Goal: Task Accomplishment & Management: Complete application form

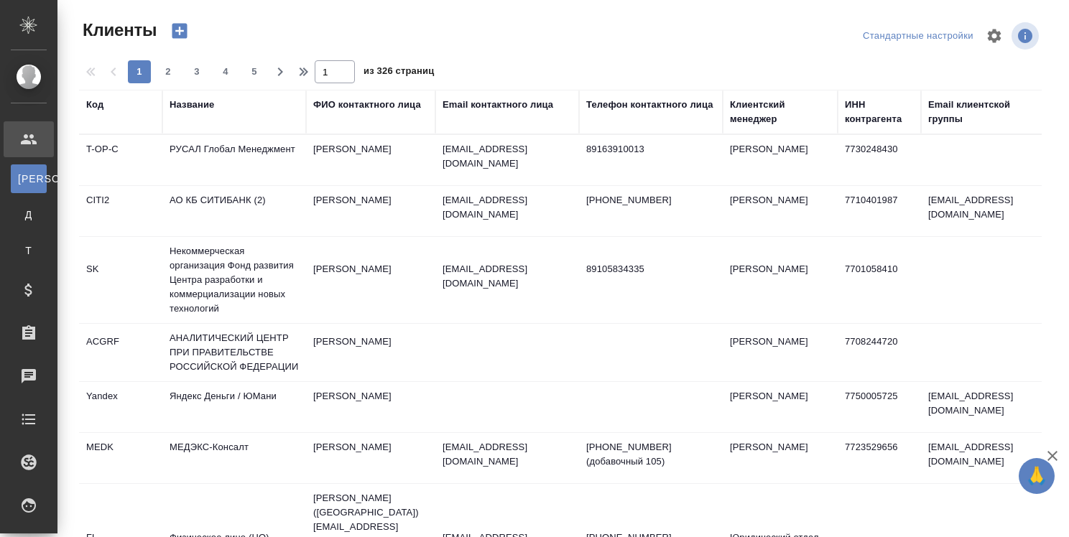
select select "RU"
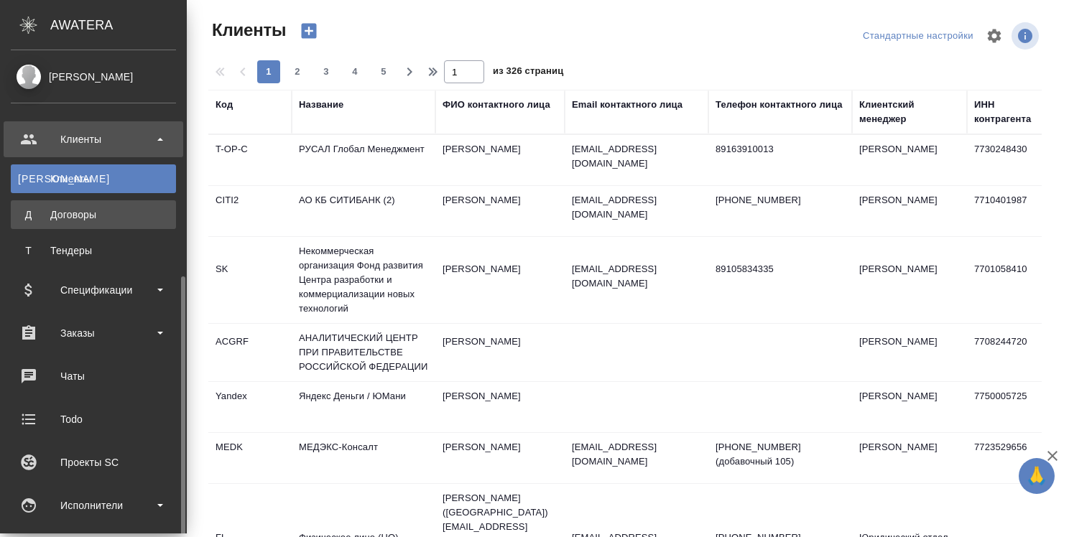
scroll to position [144, 0]
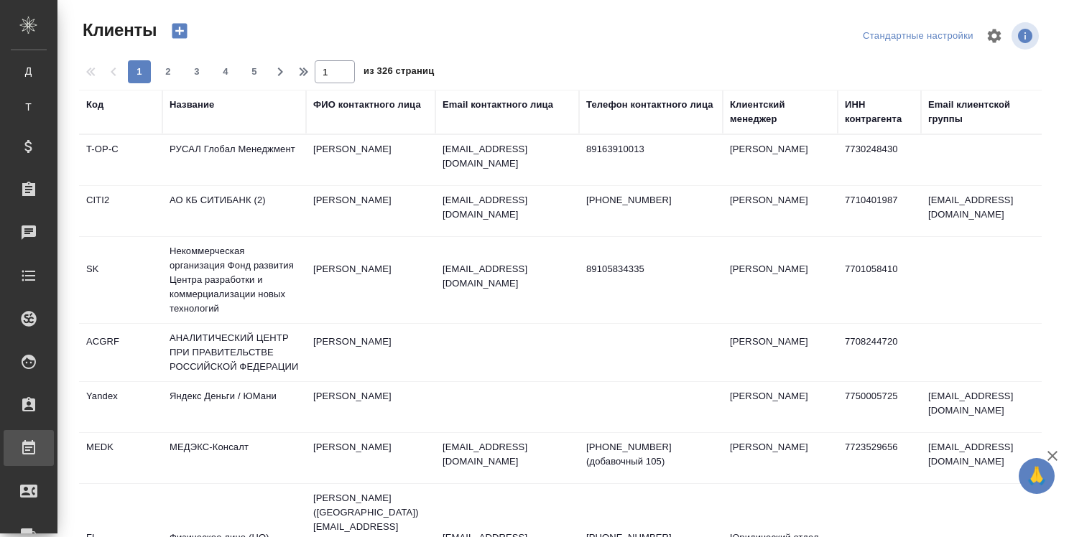
click at [29, 445] on div "Работы" at bounding box center [11, 448] width 36 height 22
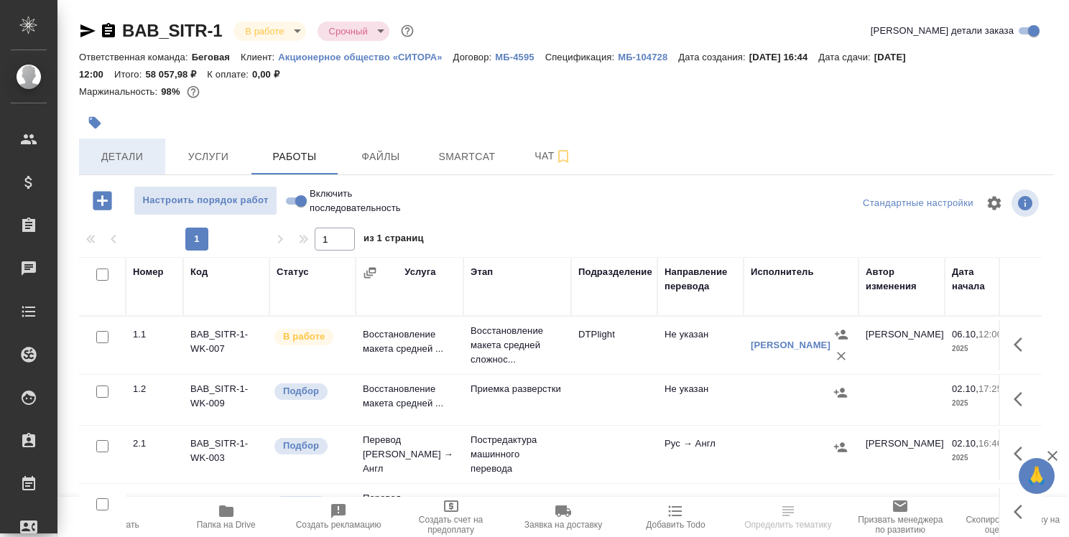
click at [129, 152] on span "Детали" at bounding box center [122, 157] width 69 height 18
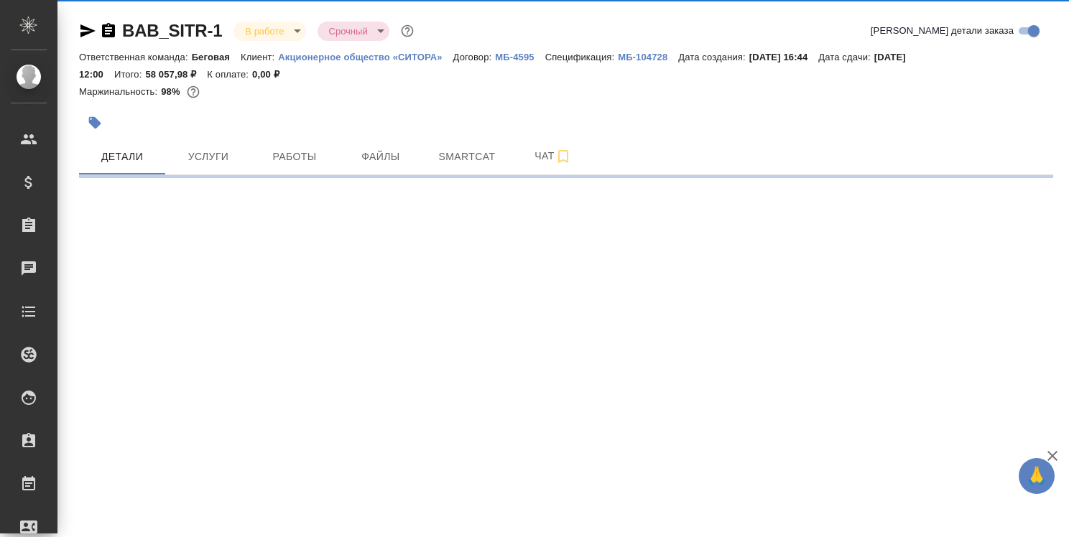
select select "RU"
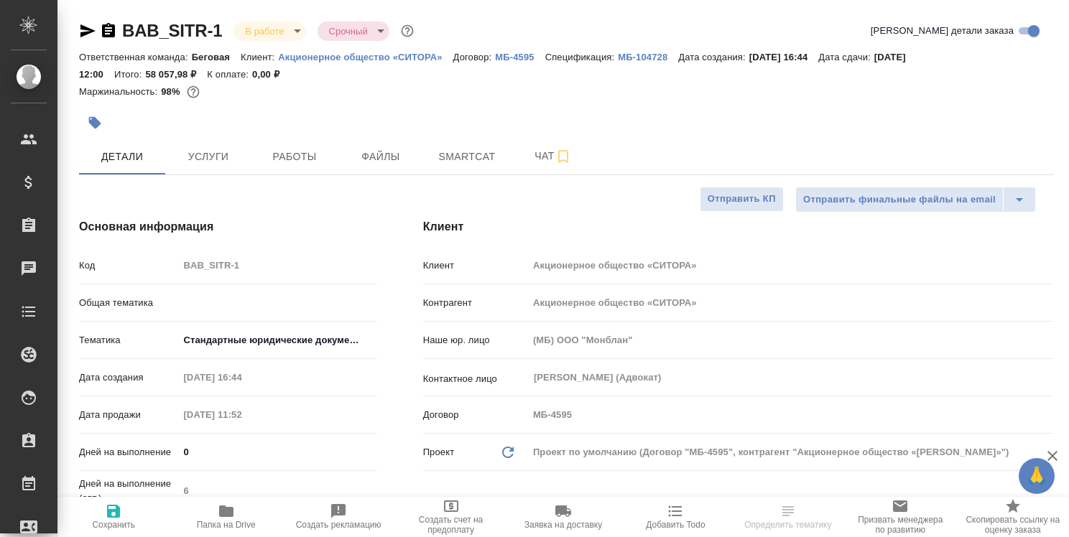
type textarea "x"
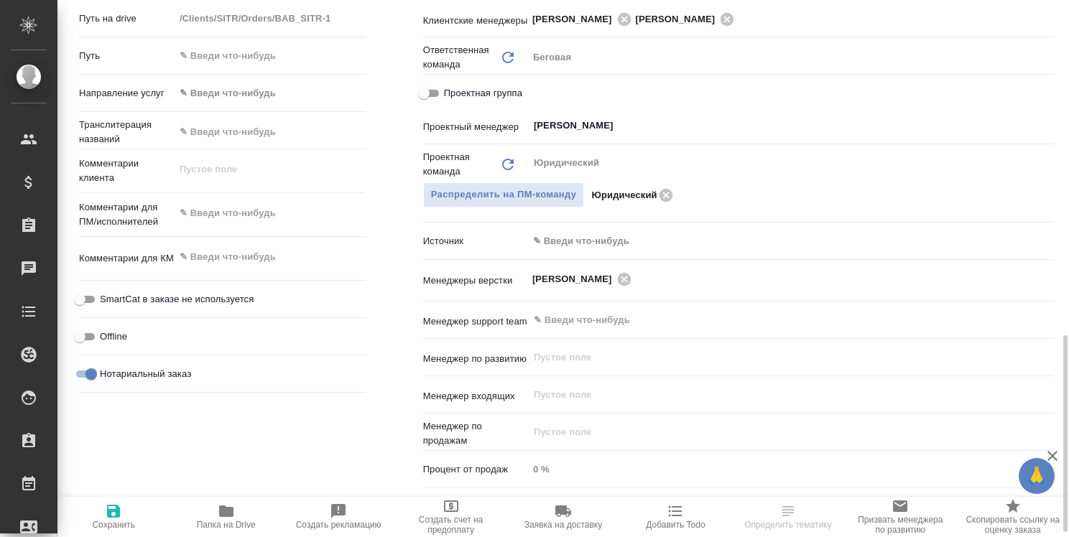
scroll to position [927, 0]
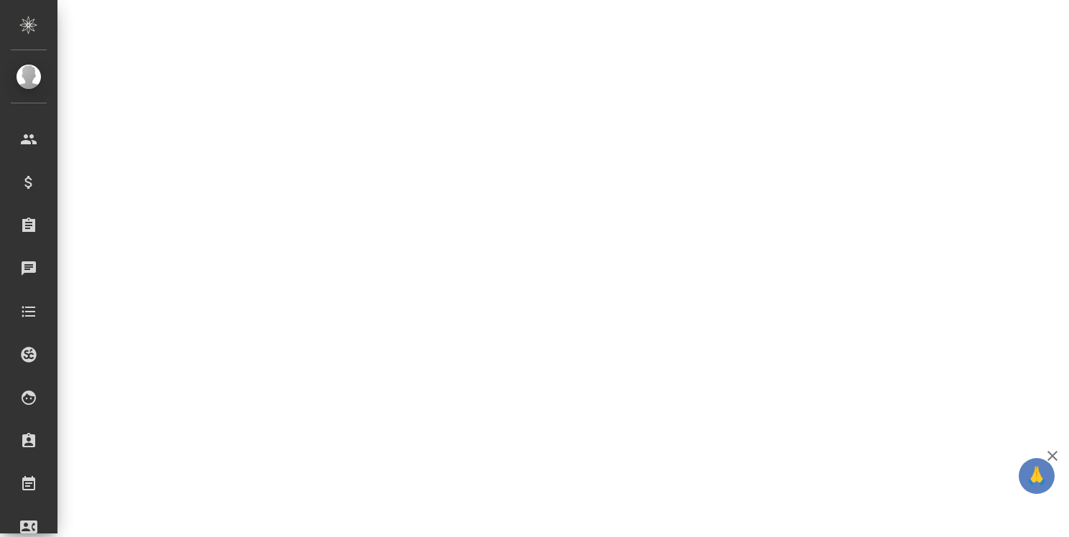
select select "RU"
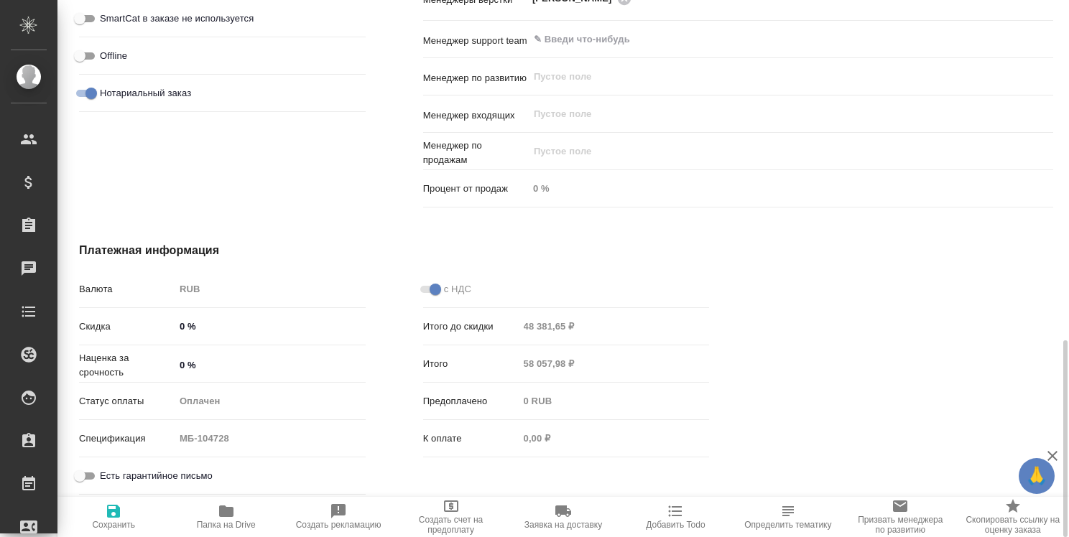
type textarea "x"
click at [220, 515] on icon "button" at bounding box center [226, 511] width 14 height 11
type textarea "x"
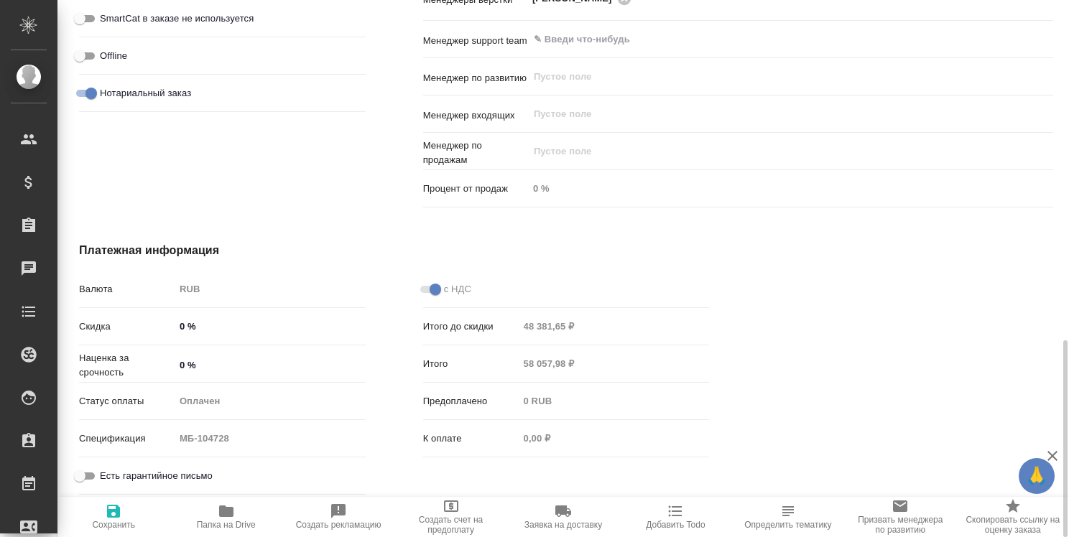
type textarea "x"
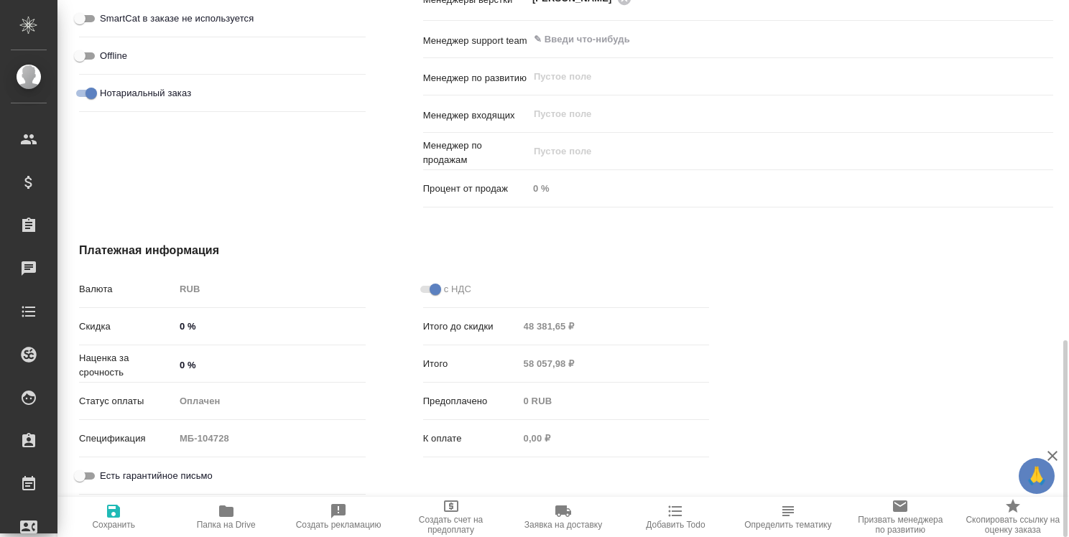
type textarea "x"
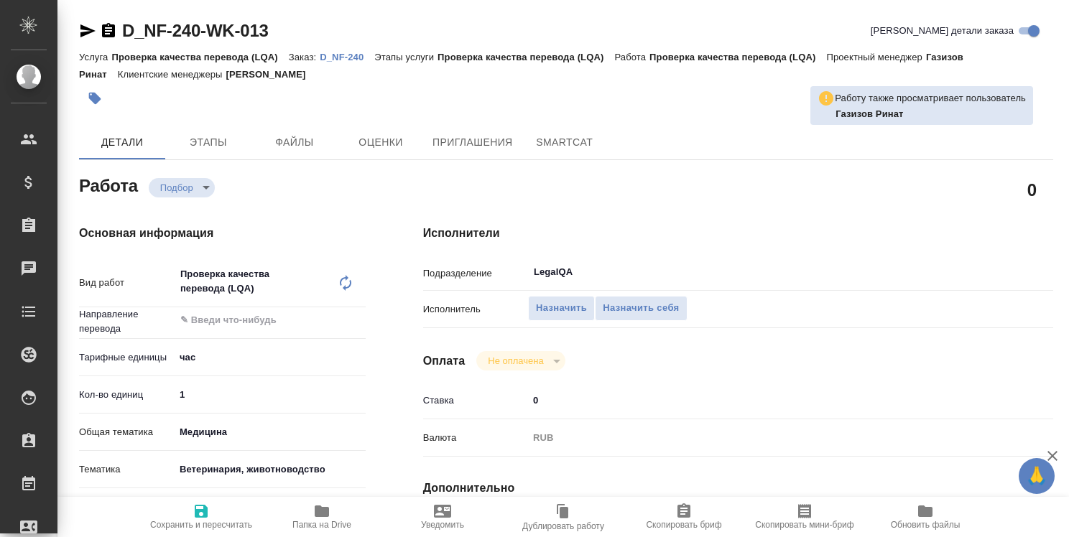
type textarea "x"
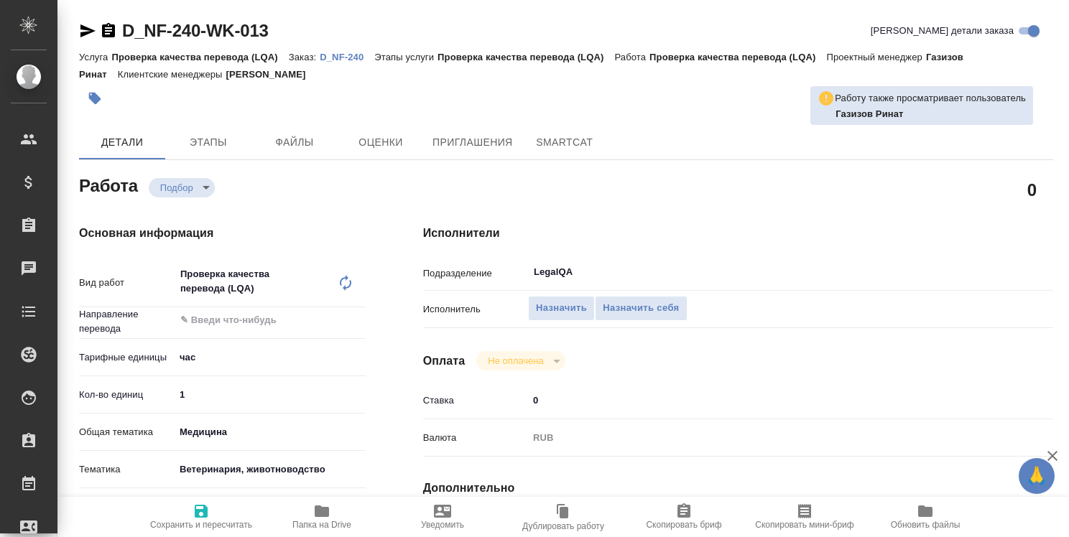
type textarea "x"
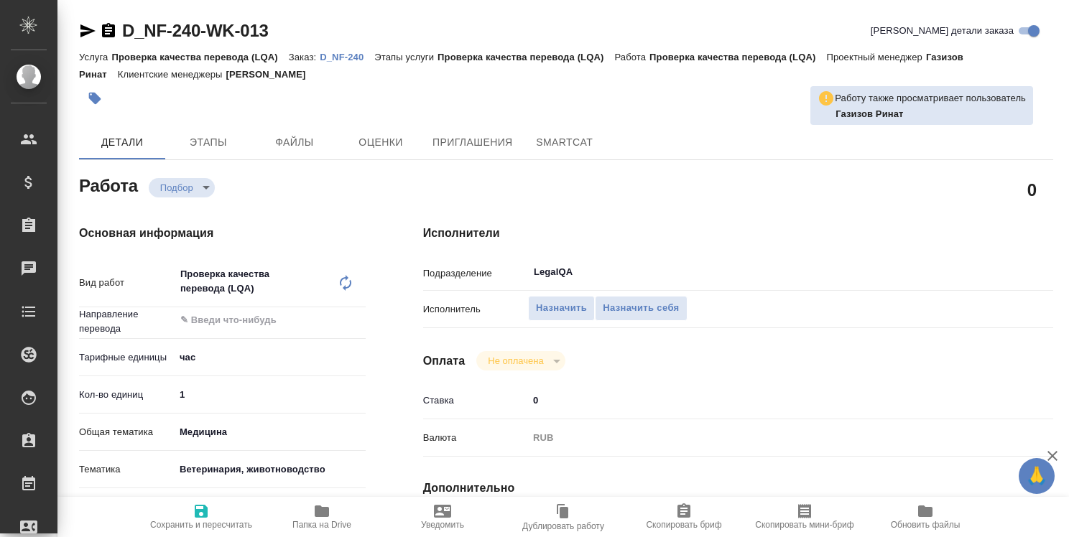
type textarea "x"
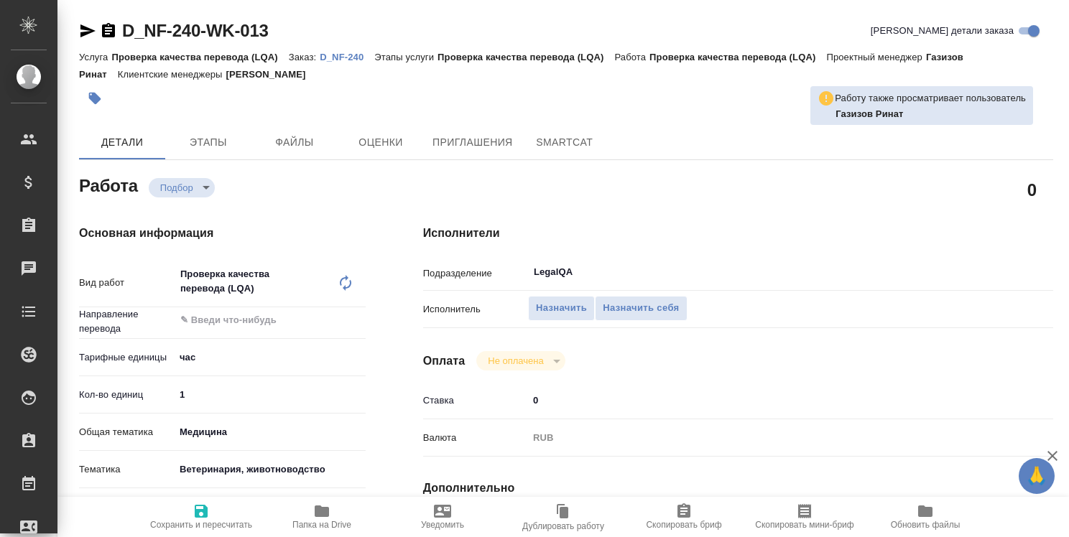
type textarea "x"
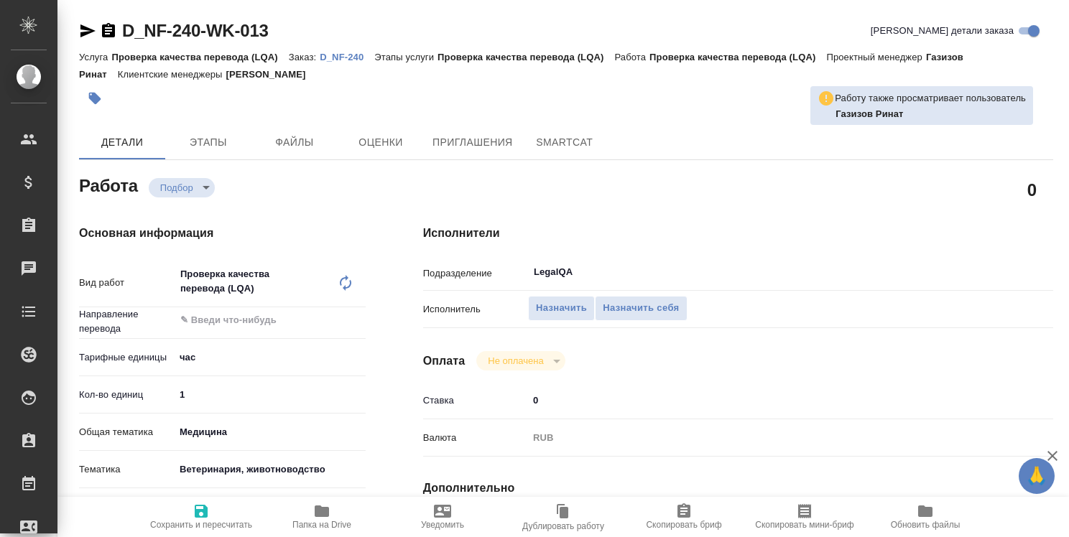
click at [340, 63] on div "Услуга Проверка качества перевода (LQA) Заказ: D_NF-240 Этапы услуги Проверка к…" at bounding box center [566, 65] width 974 height 34
type textarea "x"
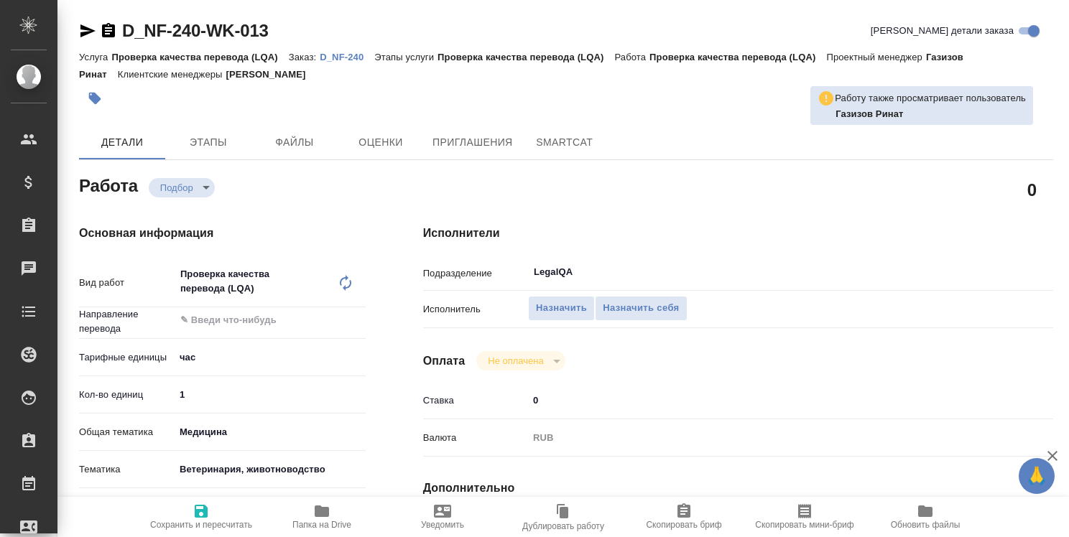
type textarea "x"
click at [340, 60] on p "D_NF-240" at bounding box center [347, 57] width 55 height 11
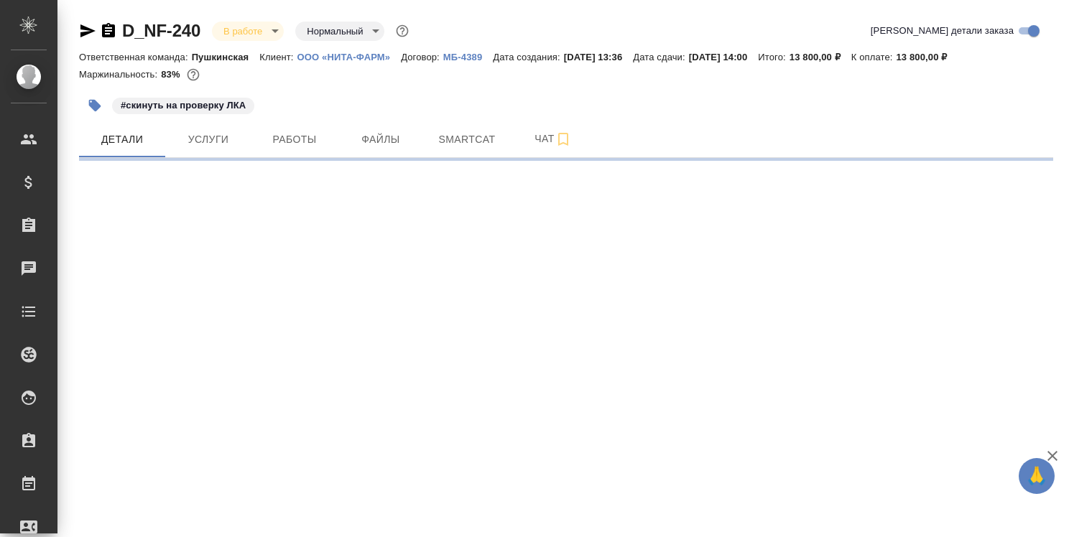
select select "RU"
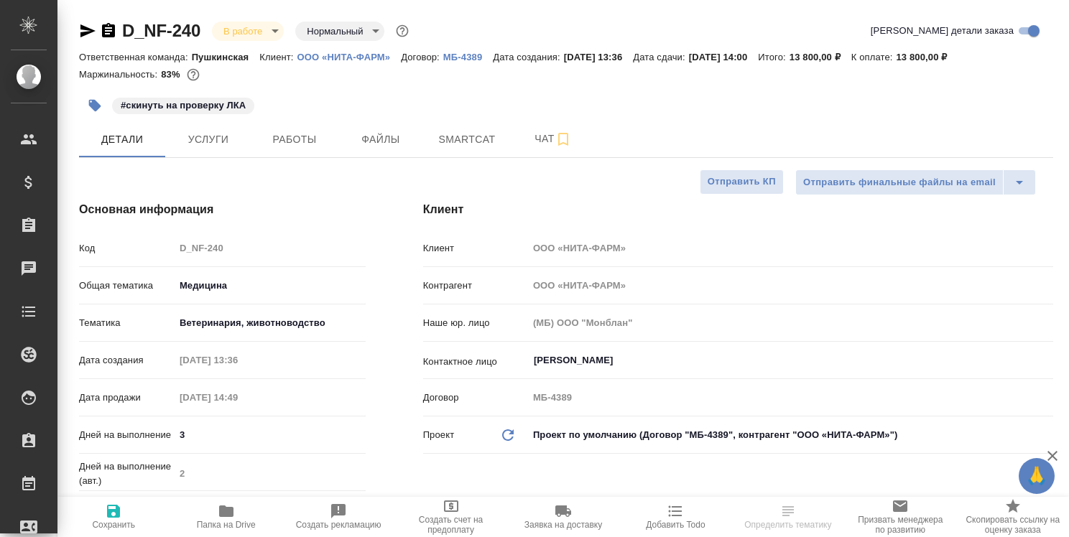
type textarea "x"
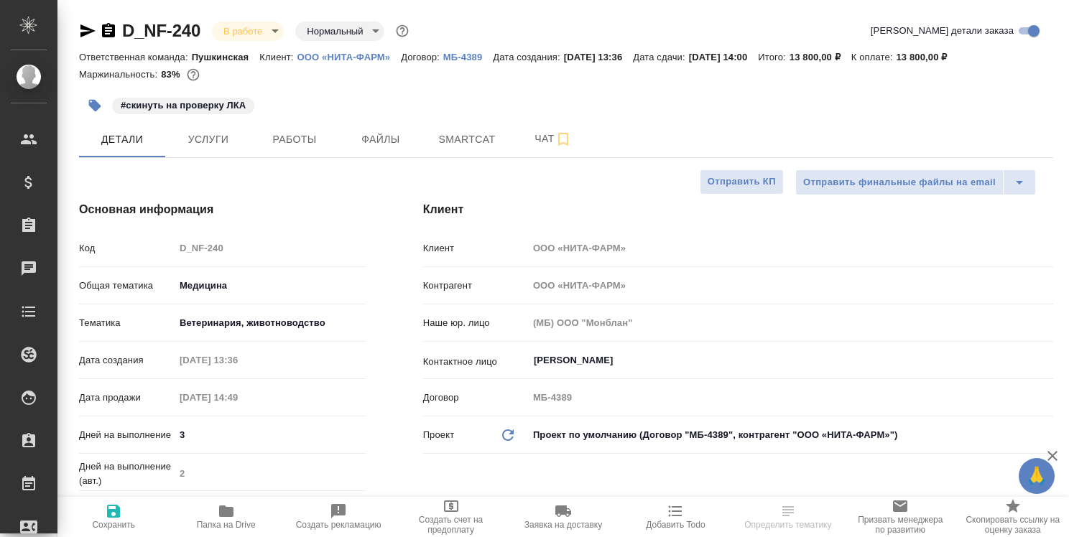
type textarea "x"
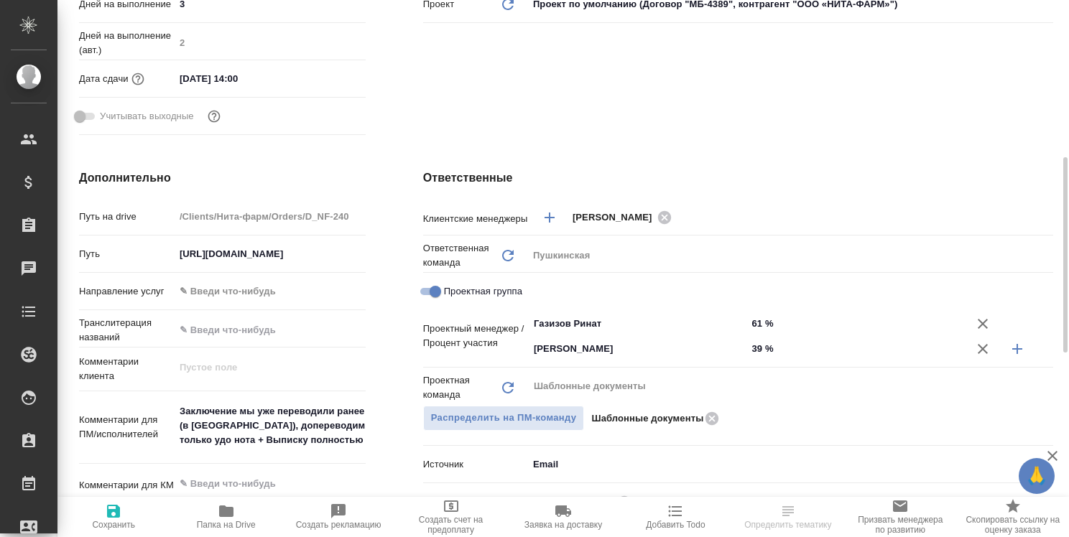
scroll to position [574, 0]
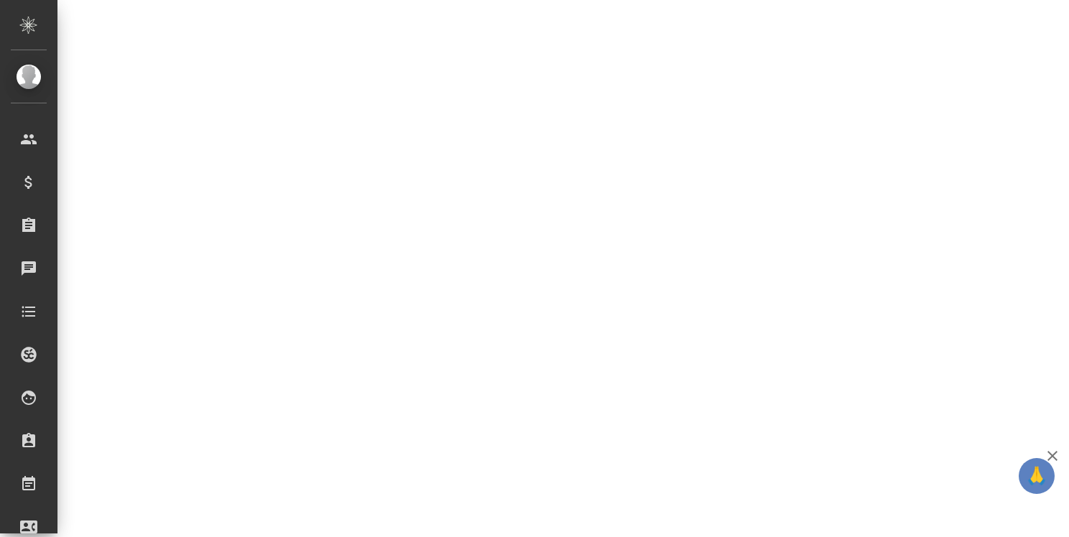
select select "RU"
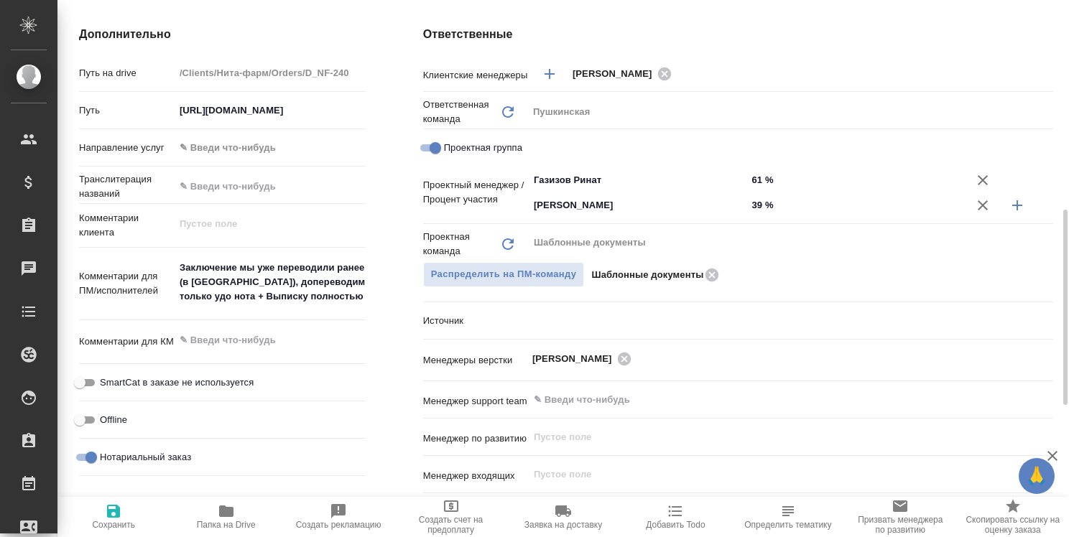
type textarea "x"
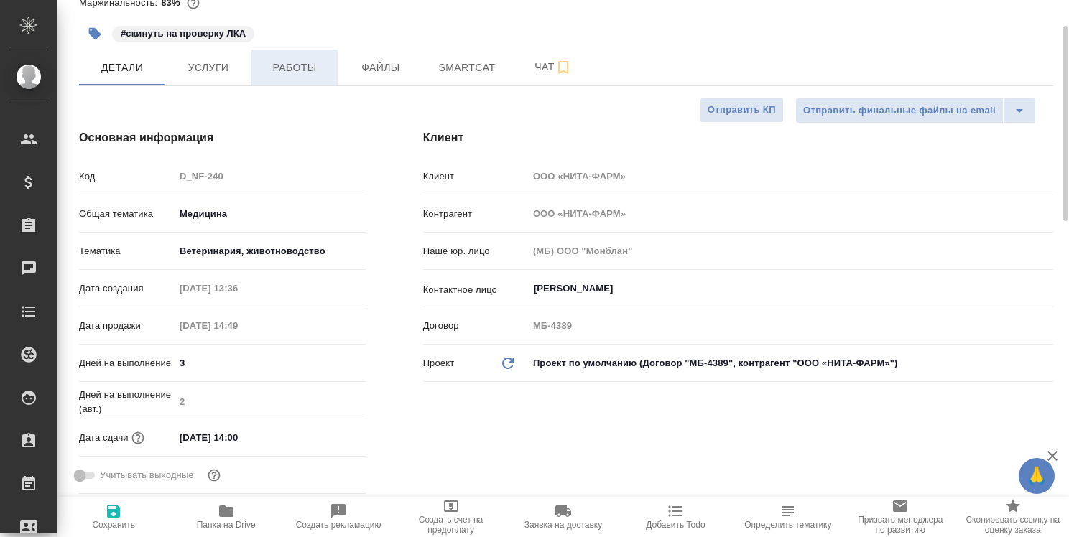
click at [276, 70] on span "Работы" at bounding box center [294, 68] width 69 height 18
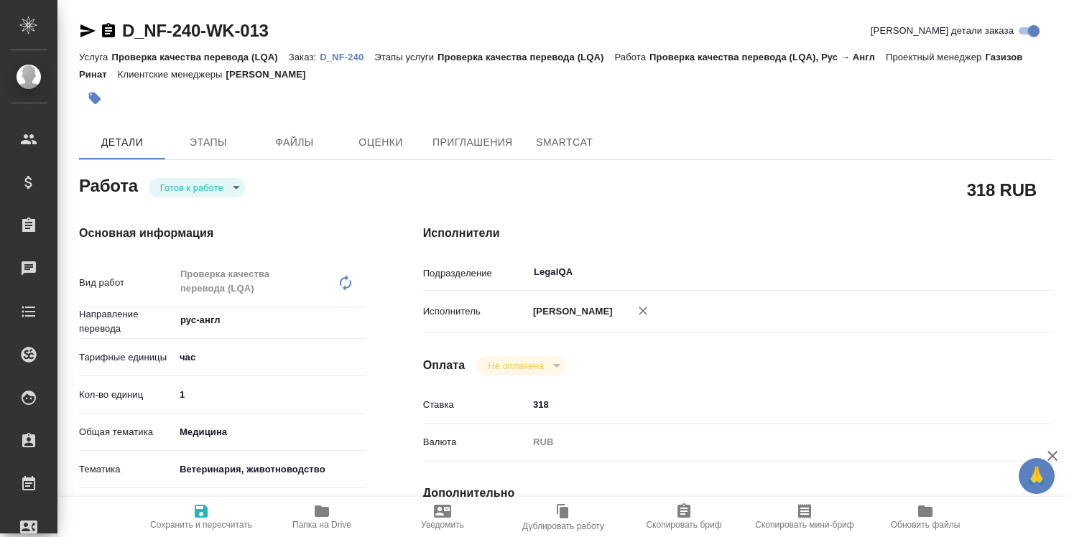
type textarea "x"
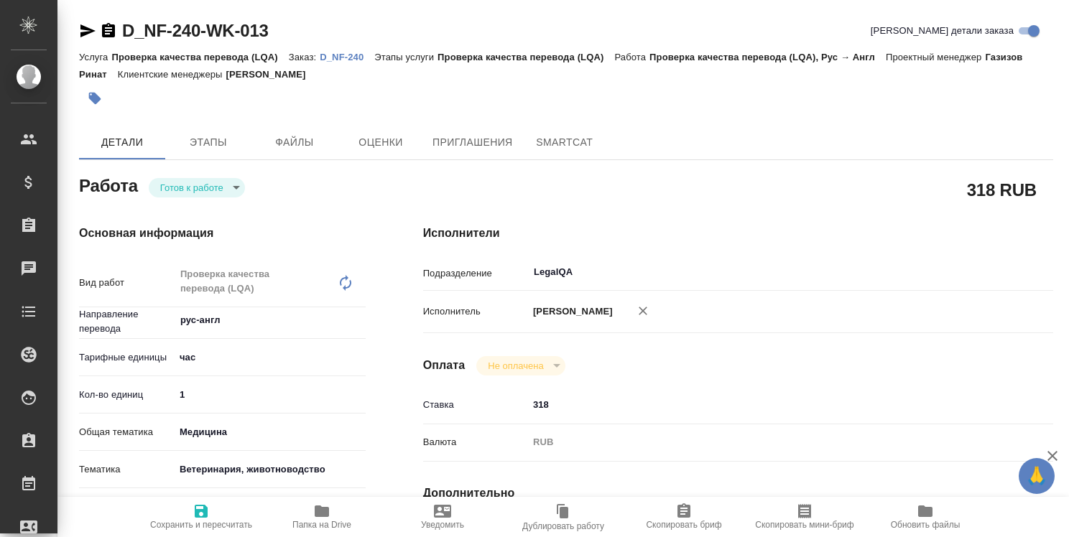
type textarea "x"
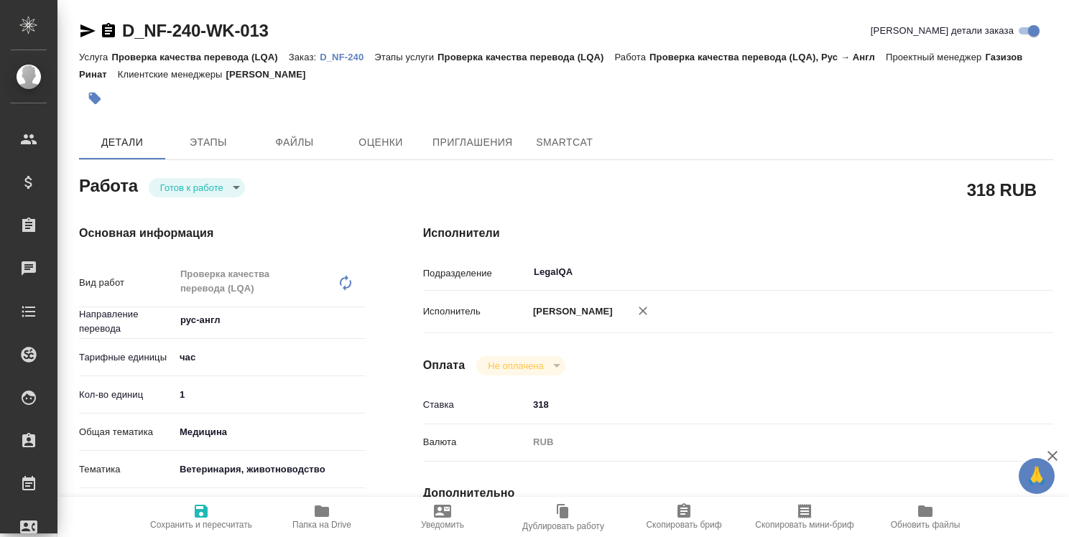
type textarea "x"
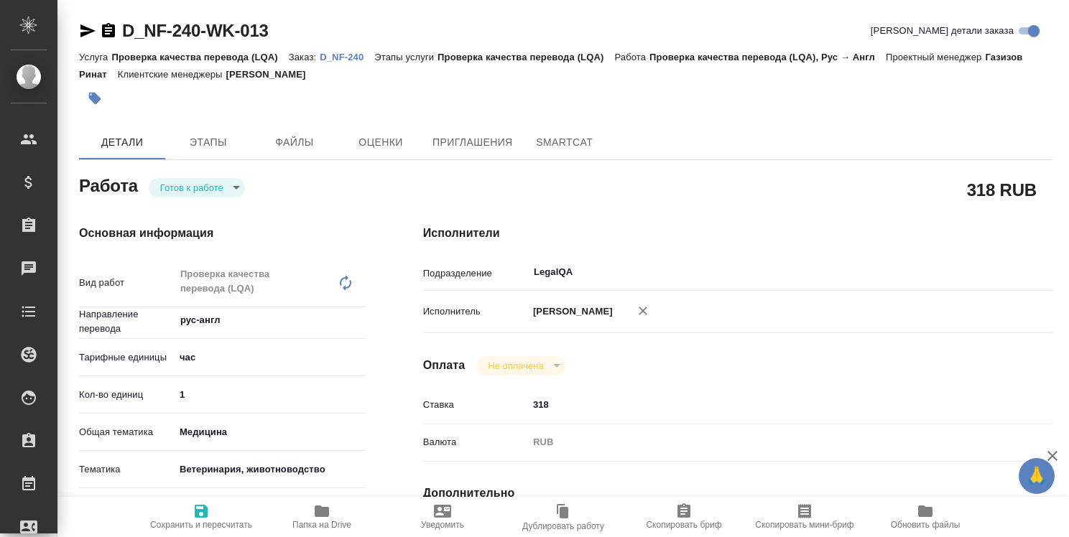
type textarea "x"
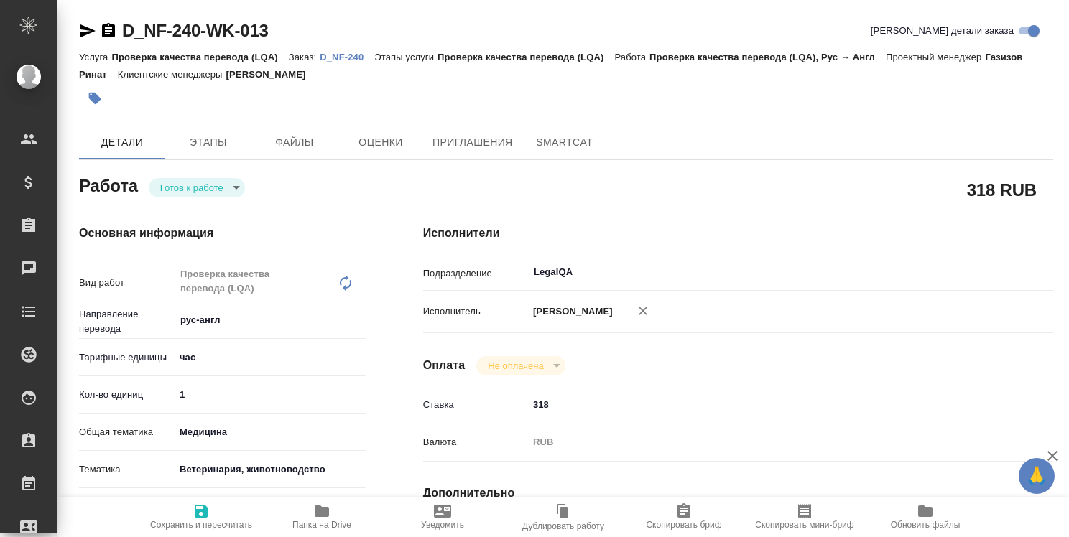
type textarea "x"
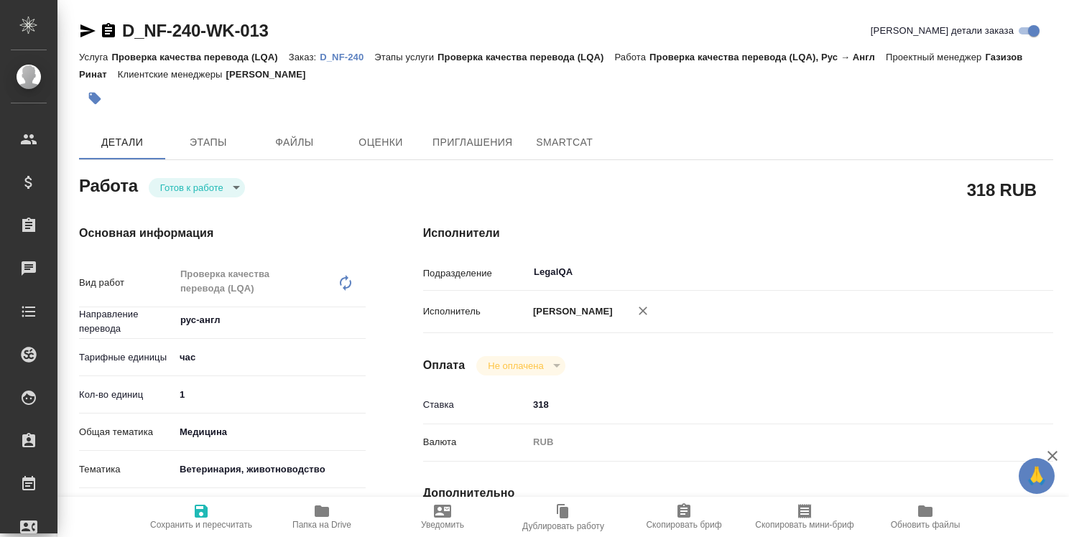
click at [339, 60] on p "D_NF-240" at bounding box center [347, 57] width 55 height 11
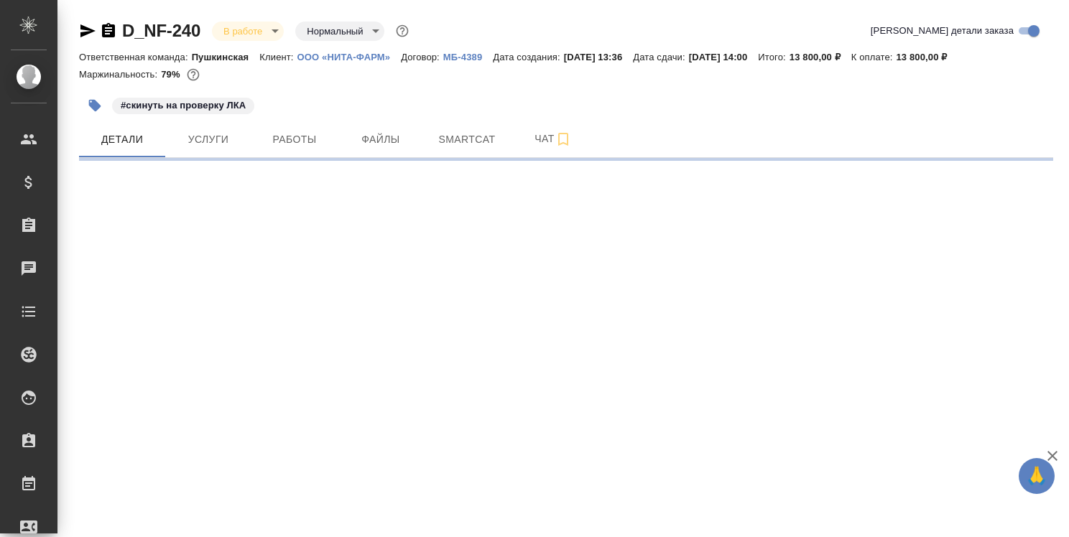
select select "RU"
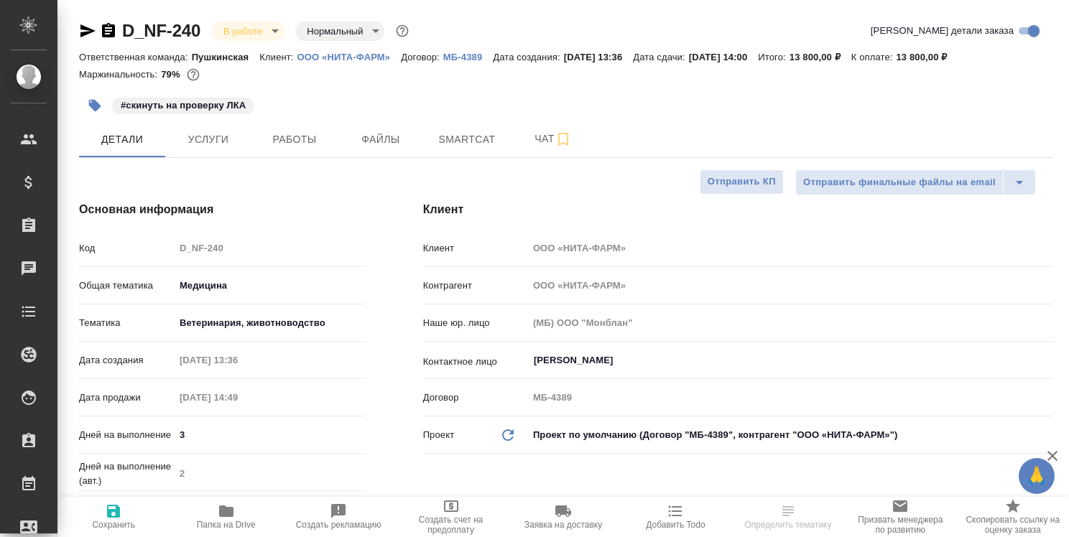
type textarea "x"
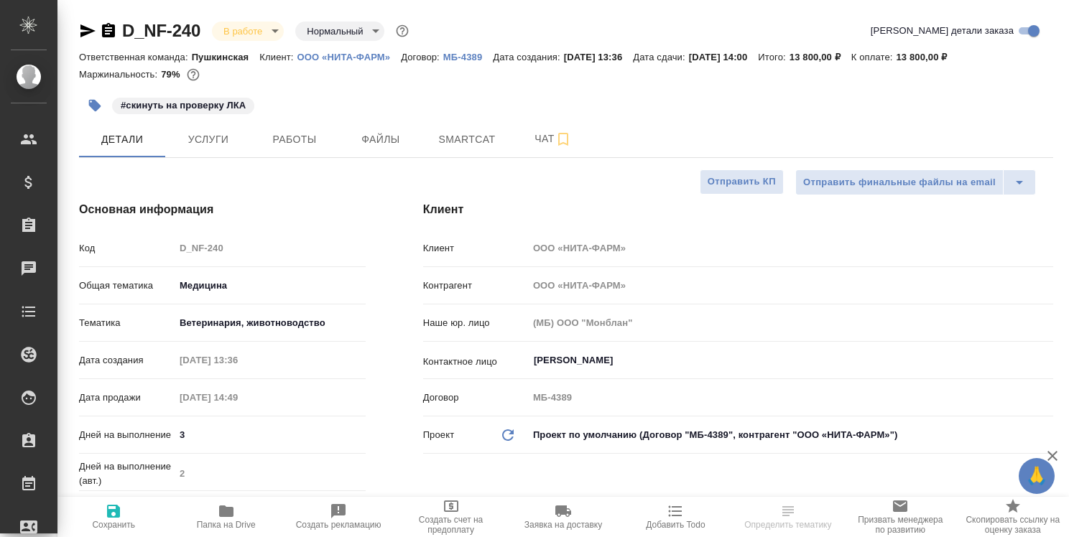
type textarea "x"
click at [231, 514] on icon "button" at bounding box center [226, 511] width 14 height 11
type textarea "x"
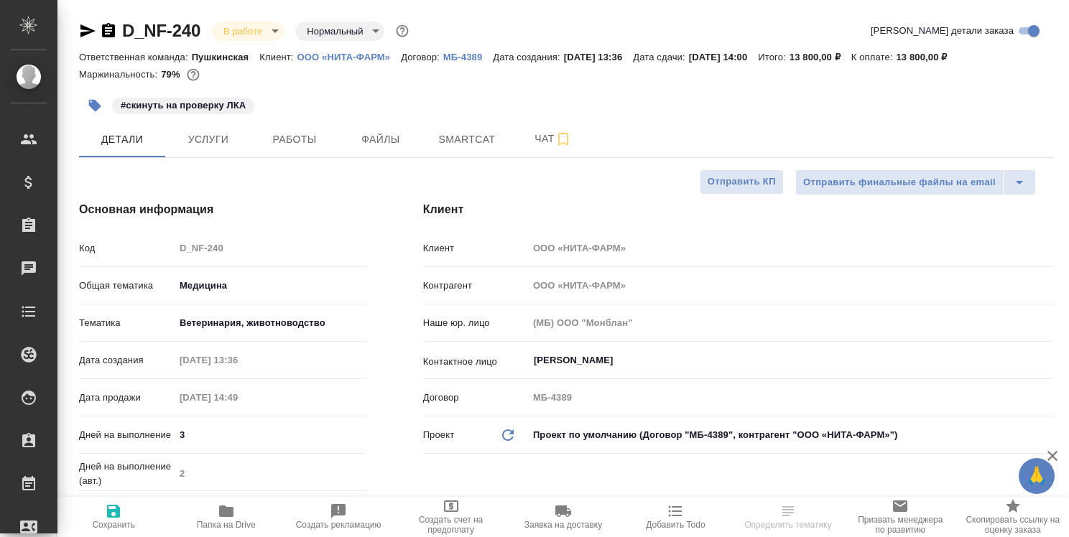
select select "RU"
type textarea "x"
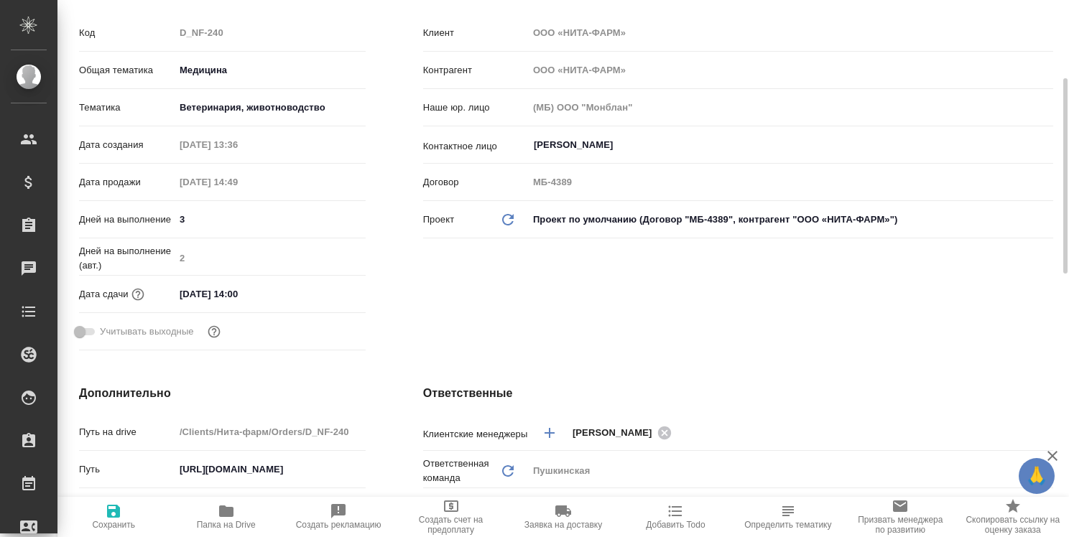
scroll to position [503, 0]
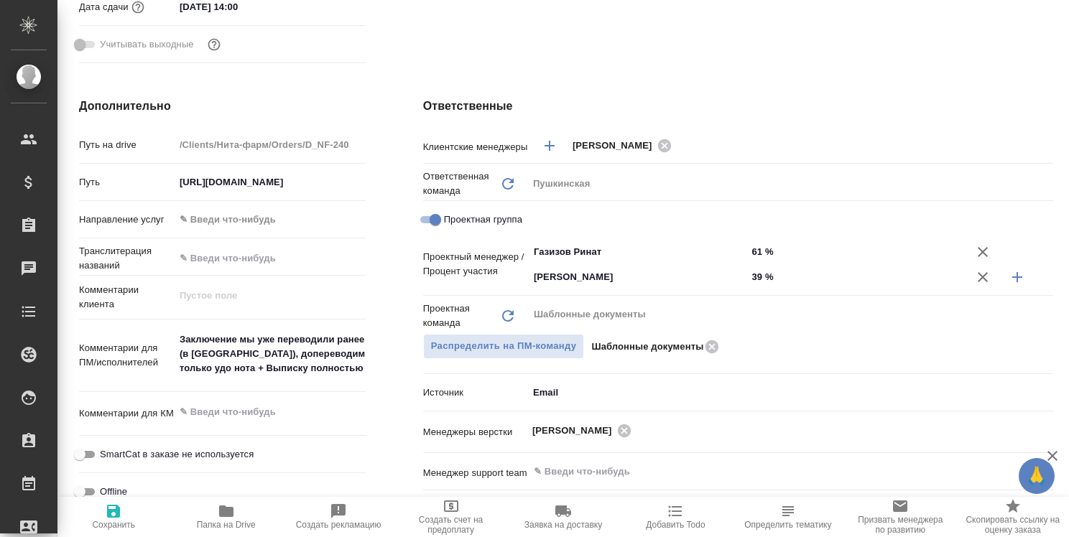
type textarea "x"
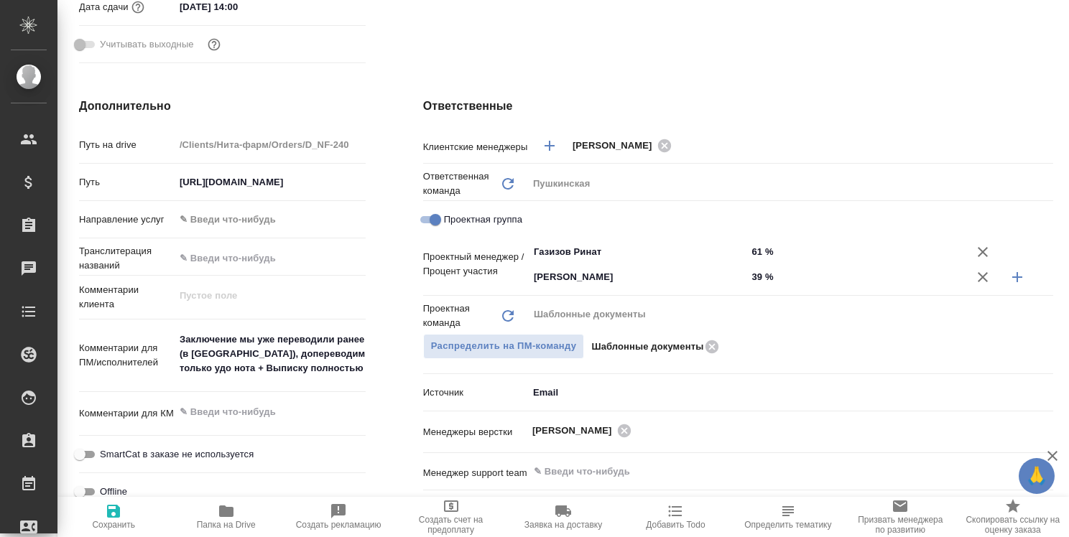
type textarea "x"
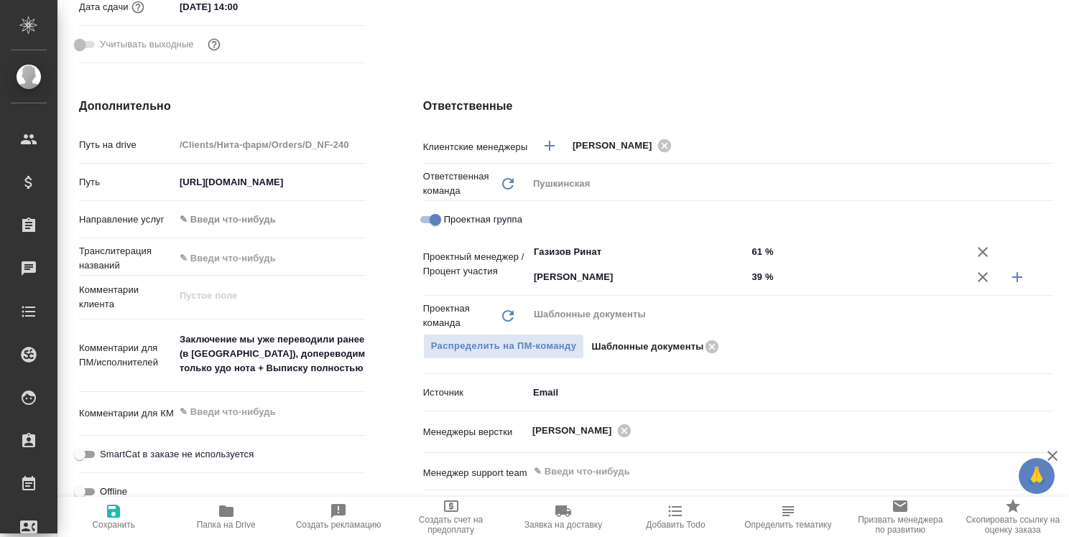
type textarea "x"
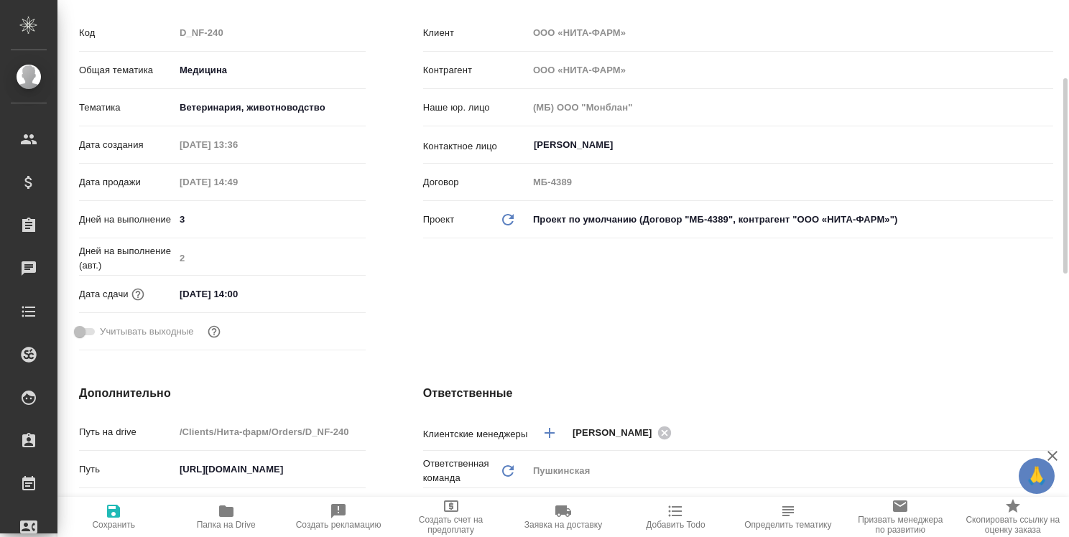
scroll to position [0, 0]
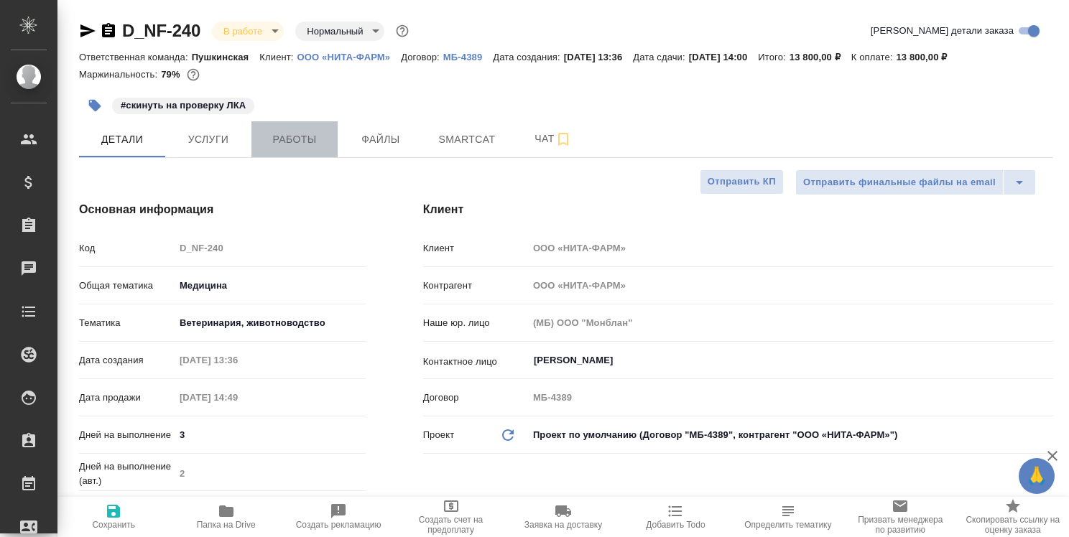
click at [308, 146] on span "Работы" at bounding box center [294, 140] width 69 height 18
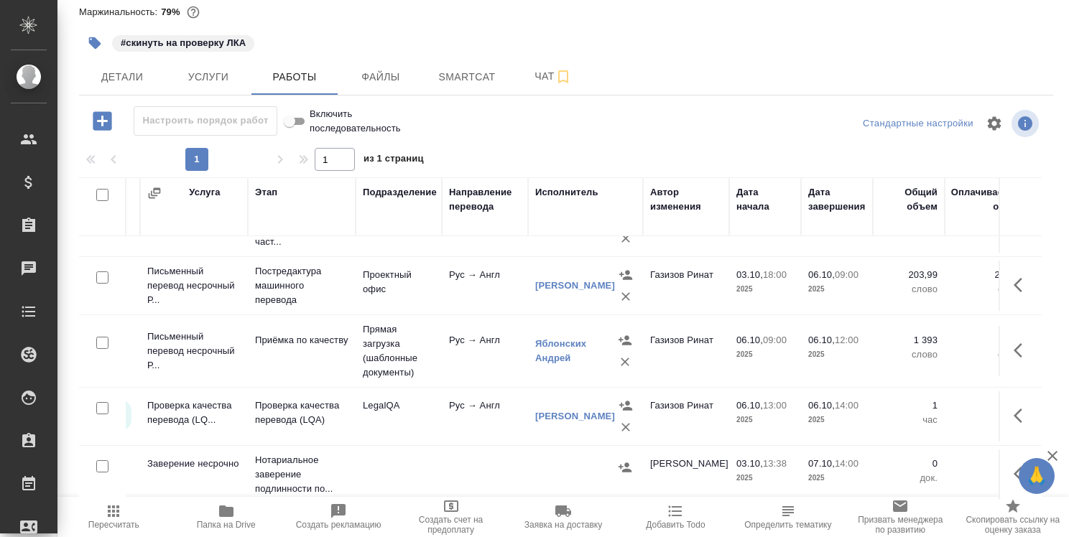
scroll to position [0, 158]
